Goal: Task Accomplishment & Management: Manage account settings

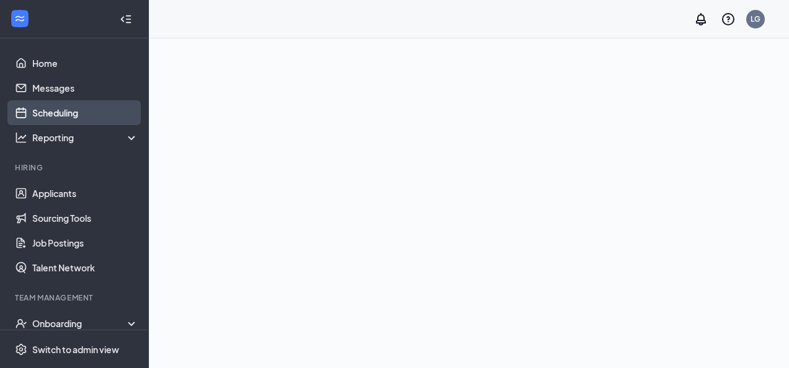
click at [56, 116] on link "Scheduling" at bounding box center [85, 112] width 106 height 25
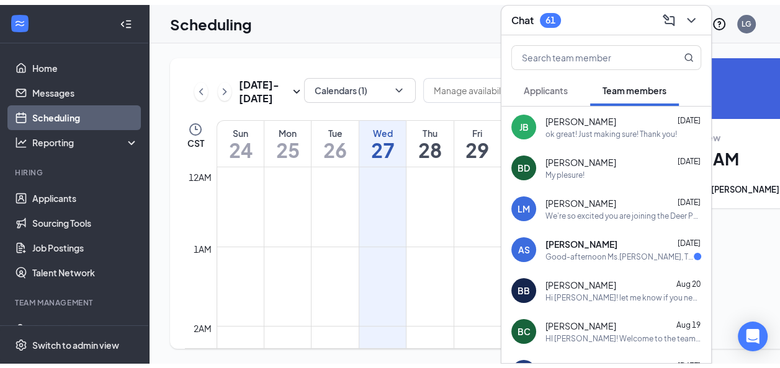
scroll to position [610, 0]
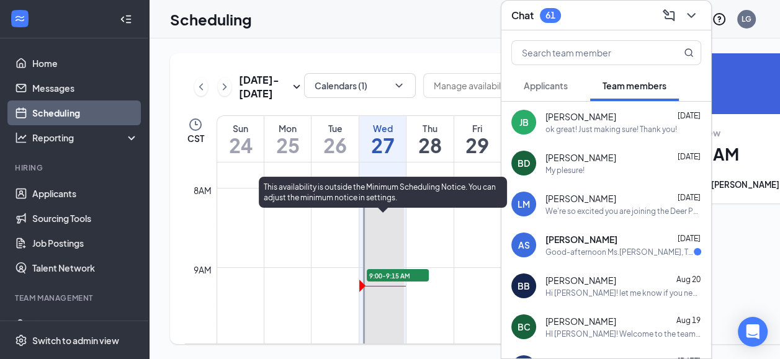
click at [380, 199] on span "8:00-10:00 AM" at bounding box center [387, 194] width 45 height 9
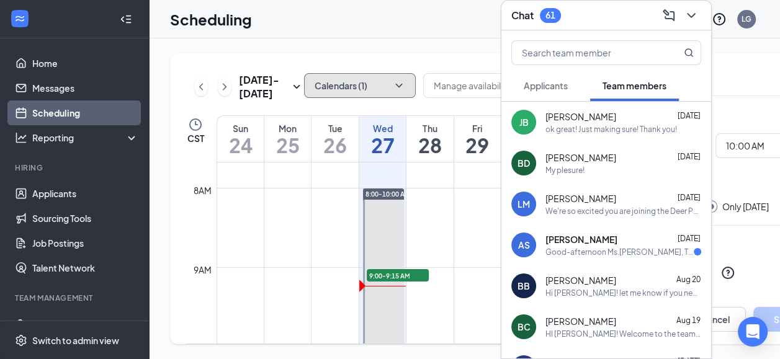
click at [306, 89] on button "Calendars (1)" at bounding box center [360, 85] width 112 height 25
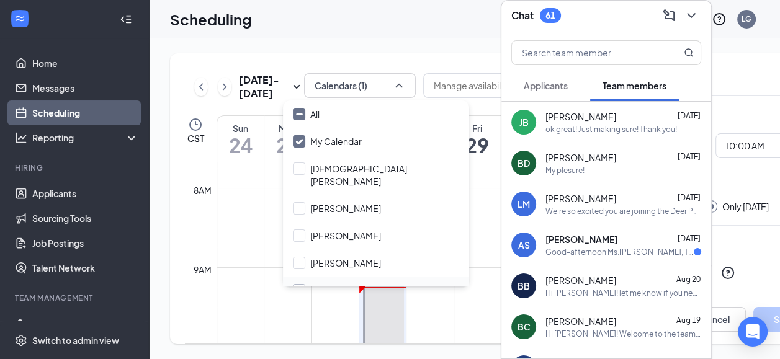
click at [302, 284] on input "[PERSON_NAME]" at bounding box center [337, 290] width 88 height 12
checkbox input "true"
click at [305, 257] on input "[PERSON_NAME]" at bounding box center [337, 263] width 88 height 12
checkbox input "true"
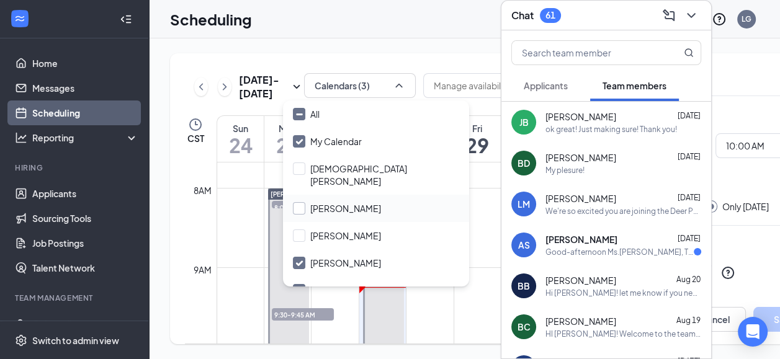
click at [296, 202] on input "[PERSON_NAME]" at bounding box center [337, 208] width 88 height 12
checkbox input "true"
click at [303, 230] on input "[PERSON_NAME]" at bounding box center [337, 236] width 88 height 12
checkbox input "true"
click at [223, 287] on td at bounding box center [382, 277] width 332 height 20
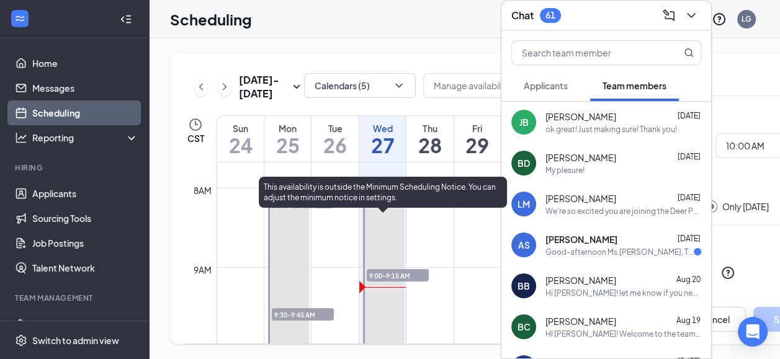
click at [383, 199] on span "8:00-10:00 AM" at bounding box center [387, 194] width 45 height 9
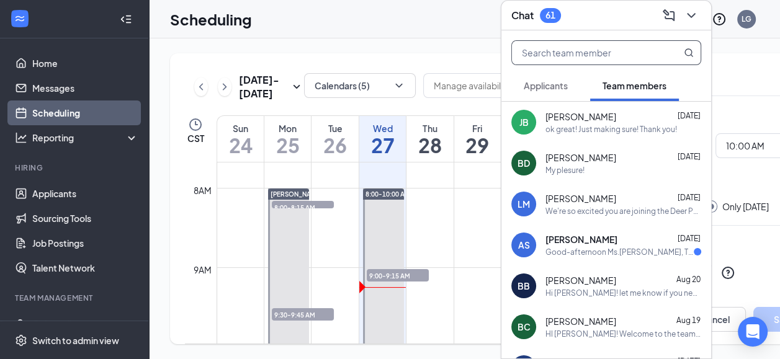
click at [559, 48] on input "text" at bounding box center [585, 53] width 147 height 24
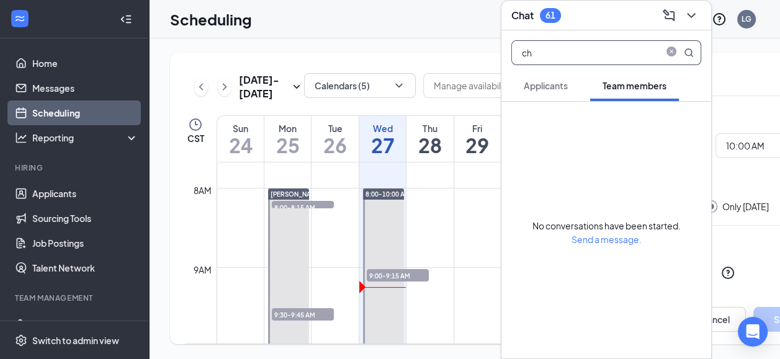
type input "c"
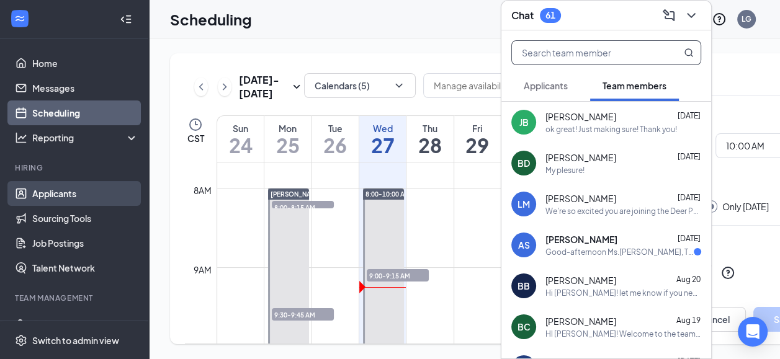
click at [60, 190] on link "Applicants" at bounding box center [85, 193] width 106 height 25
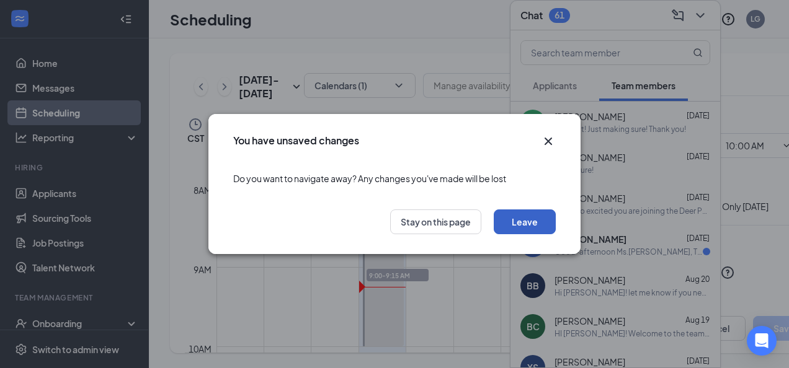
click at [517, 216] on button "Leave" at bounding box center [525, 222] width 62 height 25
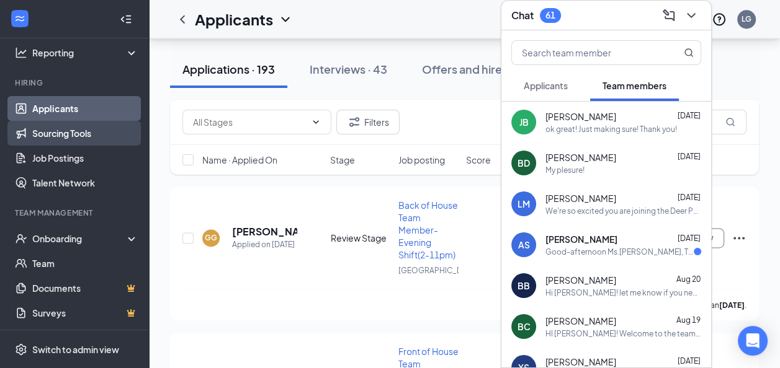
scroll to position [1625, 0]
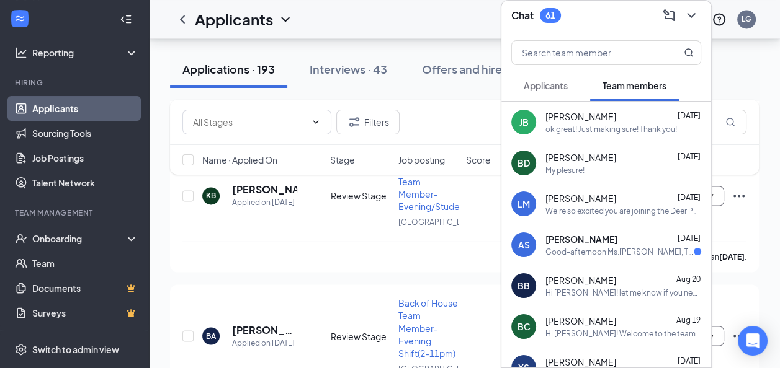
click at [63, 89] on div "Hiring" at bounding box center [75, 84] width 121 height 12
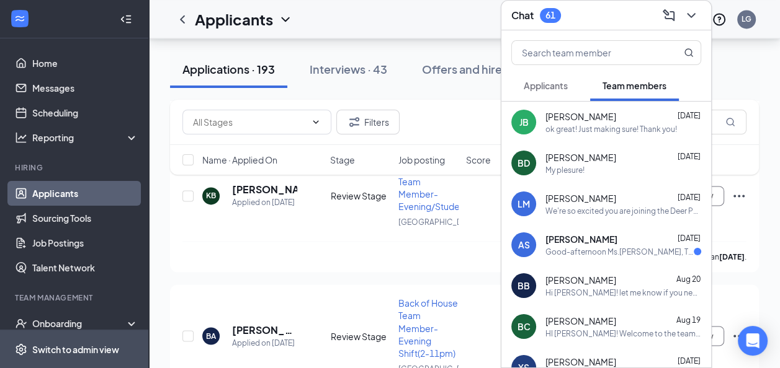
click at [73, 346] on div "Switch to admin view" at bounding box center [75, 350] width 87 height 12
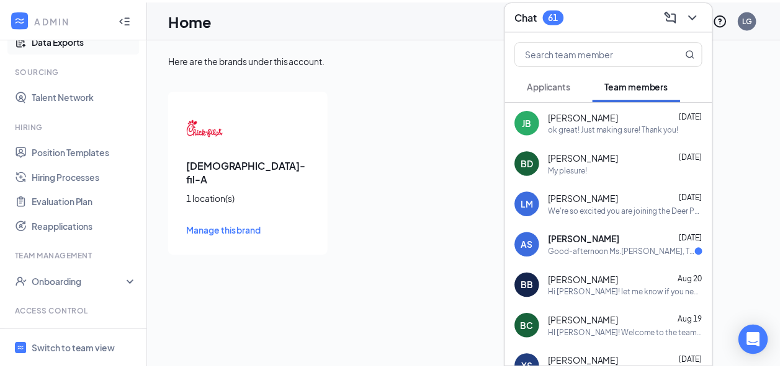
scroll to position [253, 0]
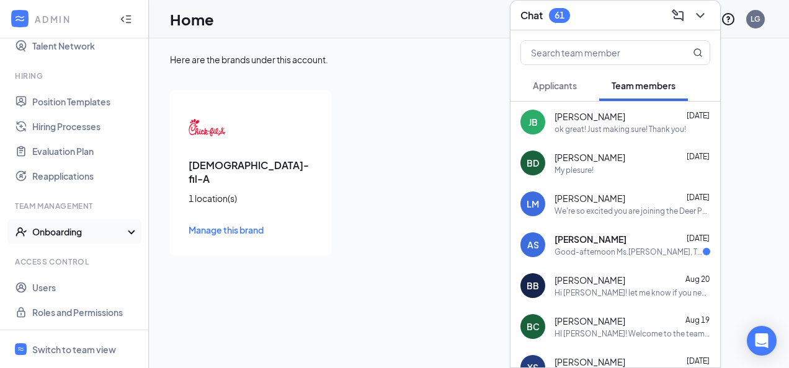
click at [84, 238] on div "Onboarding" at bounding box center [74, 232] width 149 height 25
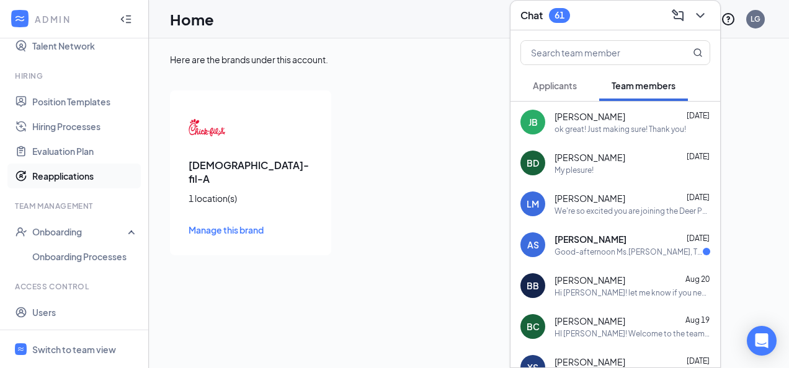
click at [78, 170] on link "Reapplications" at bounding box center [85, 176] width 106 height 25
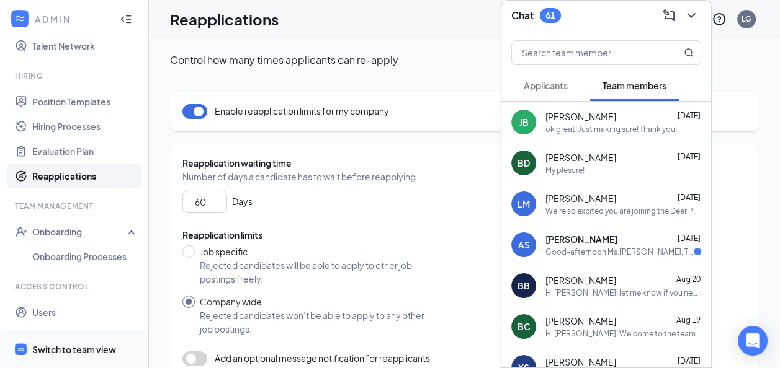
click at [79, 347] on div "Switch to team view" at bounding box center [74, 350] width 84 height 12
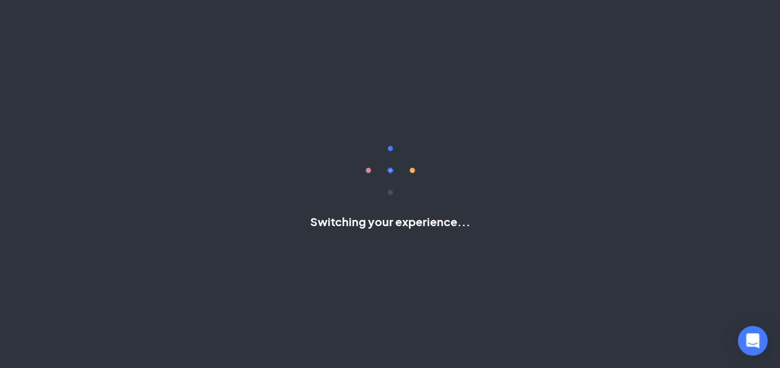
scroll to position [85, 0]
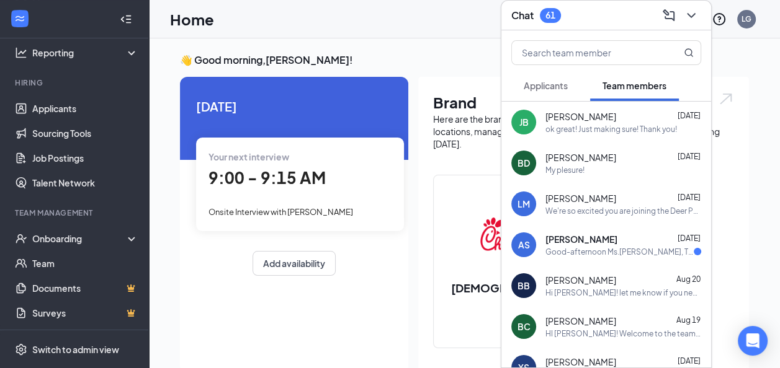
click at [297, 210] on span "Onsite Interview with [PERSON_NAME]" at bounding box center [280, 212] width 145 height 10
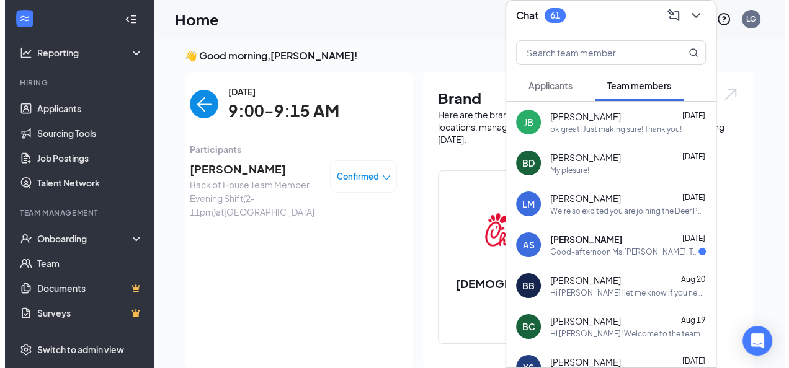
scroll to position [0, 0]
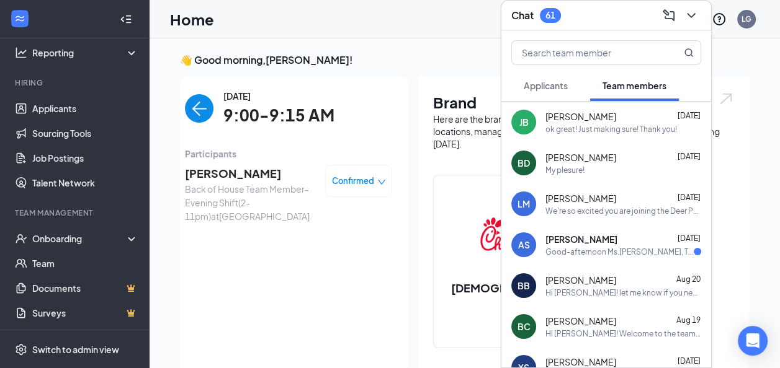
click at [239, 177] on span "[PERSON_NAME]" at bounding box center [250, 173] width 130 height 17
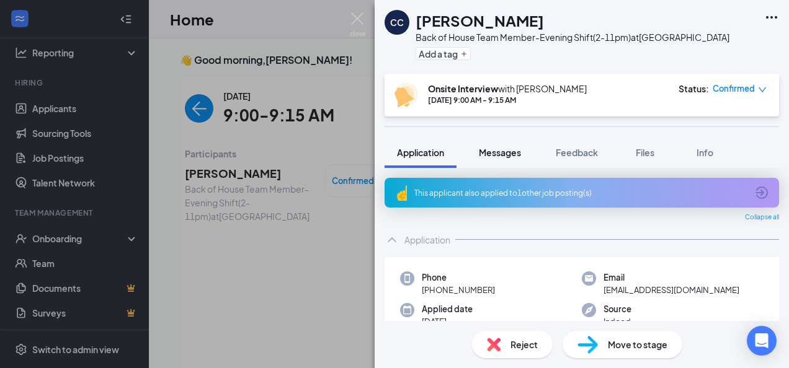
click at [519, 158] on span "Messages" at bounding box center [500, 152] width 42 height 11
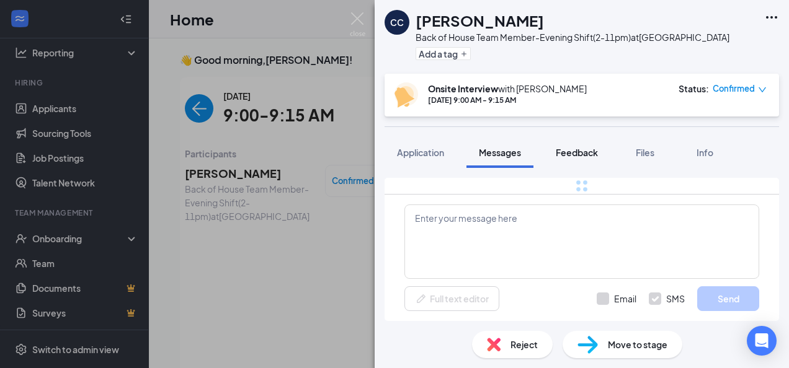
click at [581, 151] on span "Feedback" at bounding box center [577, 152] width 42 height 11
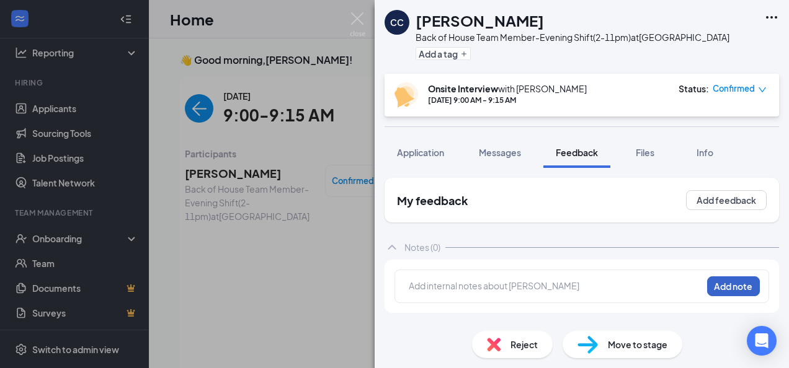
click at [736, 283] on button "Add note" at bounding box center [733, 287] width 53 height 20
click at [452, 277] on div "Add internal notes about [PERSON_NAME] Add note" at bounding box center [582, 286] width 375 height 33
click at [431, 270] on div "Add internal notes about [PERSON_NAME] Add note" at bounding box center [582, 286] width 375 height 33
click at [720, 288] on button "Add note" at bounding box center [733, 287] width 53 height 20
click at [730, 292] on button "Add note" at bounding box center [733, 287] width 53 height 20
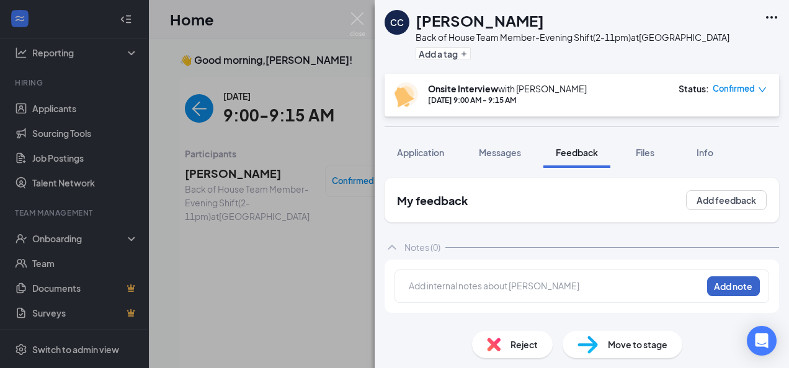
click at [739, 287] on button "Add note" at bounding box center [733, 287] width 53 height 20
click at [447, 258] on div "Notes (0)" at bounding box center [582, 247] width 395 height 25
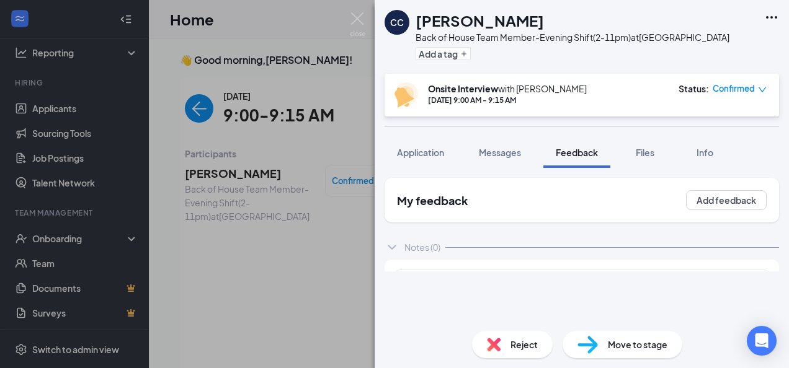
click at [440, 246] on div "Notes (0)" at bounding box center [422, 247] width 36 height 12
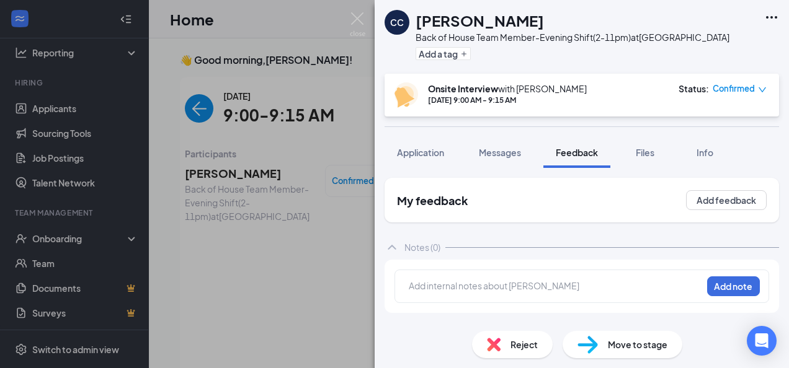
click at [462, 280] on div at bounding box center [555, 286] width 292 height 13
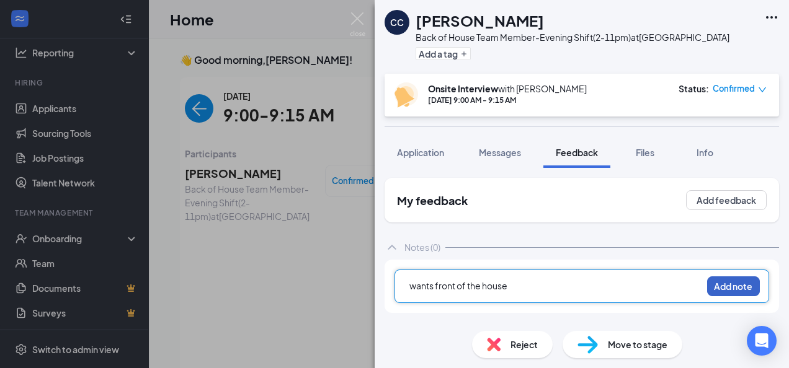
click at [732, 285] on button "Add note" at bounding box center [733, 287] width 53 height 20
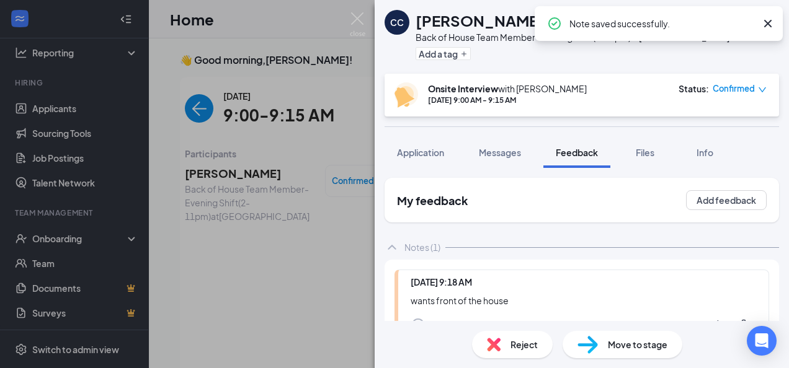
click at [521, 346] on span "Reject" at bounding box center [524, 345] width 27 height 14
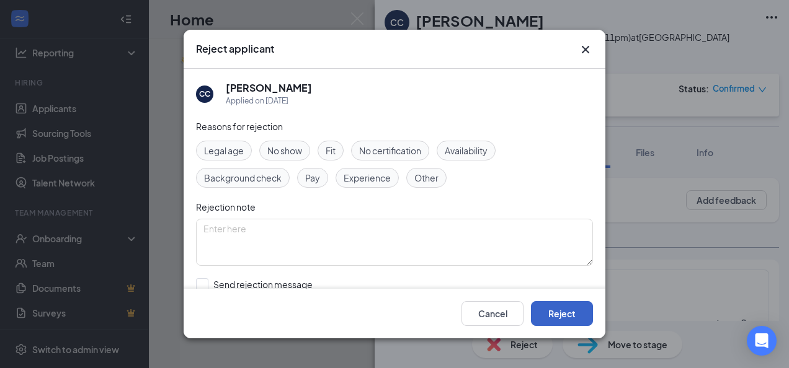
click at [560, 315] on button "Reject" at bounding box center [562, 313] width 62 height 25
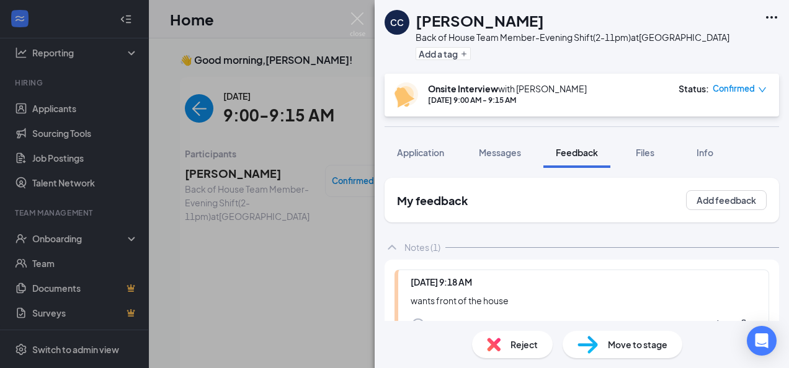
click at [515, 351] on span "Reject" at bounding box center [524, 345] width 27 height 14
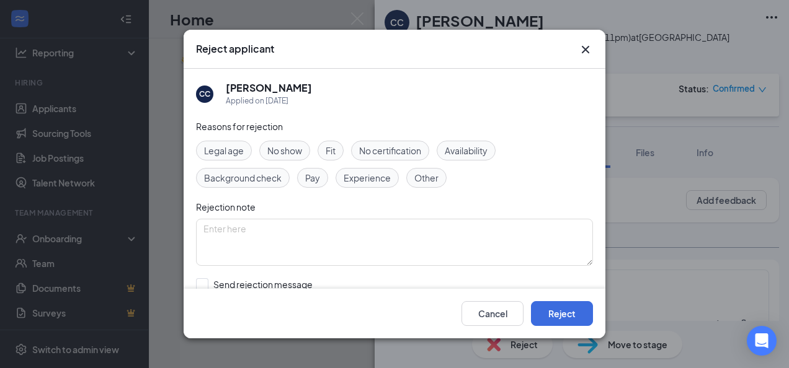
click at [429, 180] on span "Other" at bounding box center [426, 178] width 24 height 14
click at [564, 313] on button "Reject" at bounding box center [562, 313] width 62 height 25
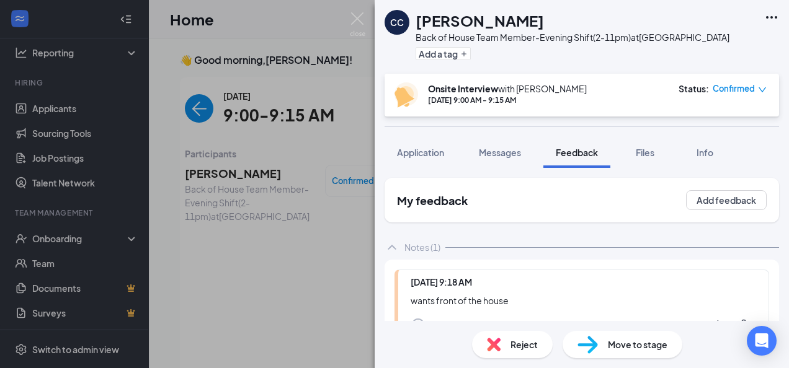
click at [357, 20] on img at bounding box center [358, 24] width 16 height 24
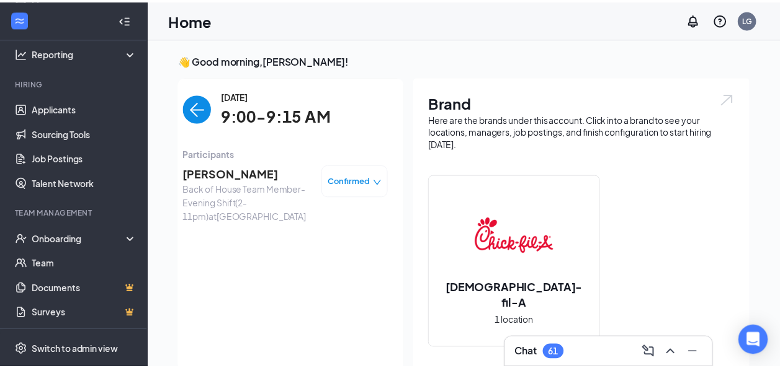
scroll to position [5, 0]
